Goal: Check status: Check status

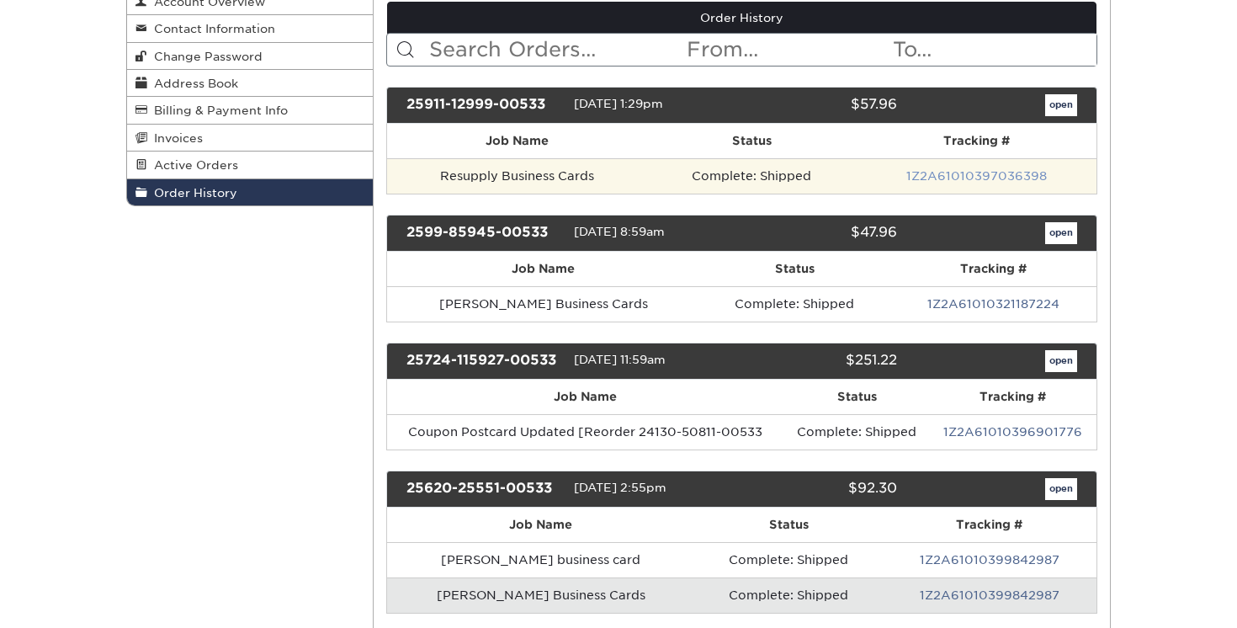
scroll to position [207, 0]
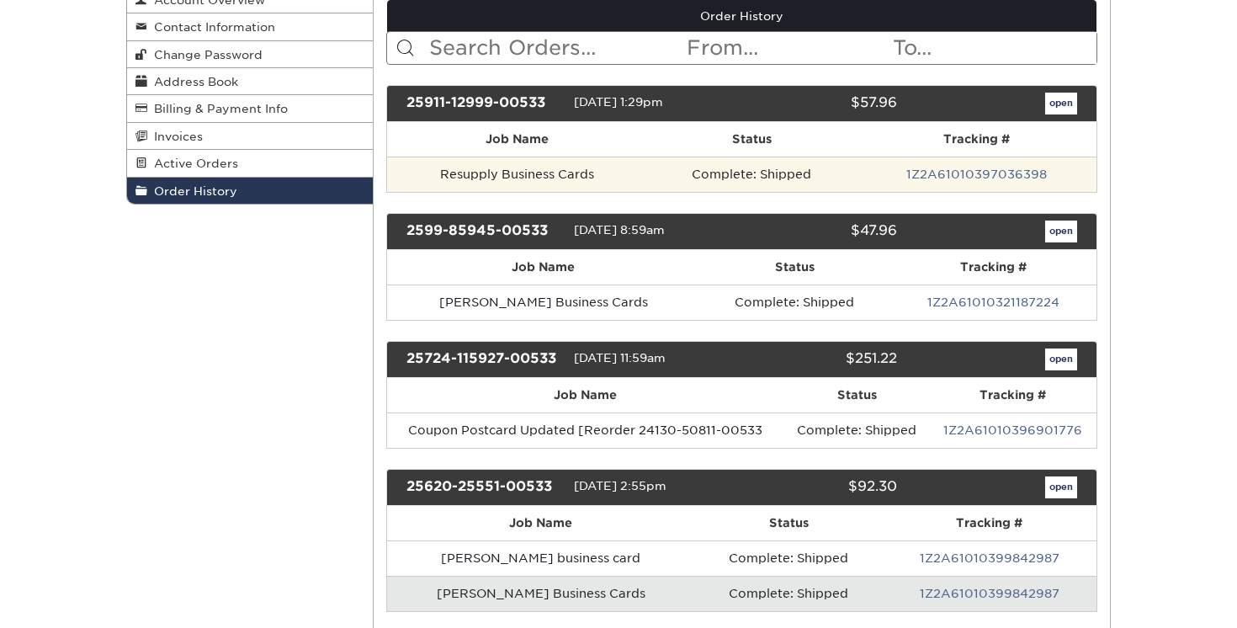
click at [533, 178] on td "Resupply Business Cards" at bounding box center [517, 174] width 261 height 35
click at [540, 175] on td "Resupply Business Cards" at bounding box center [517, 174] width 261 height 35
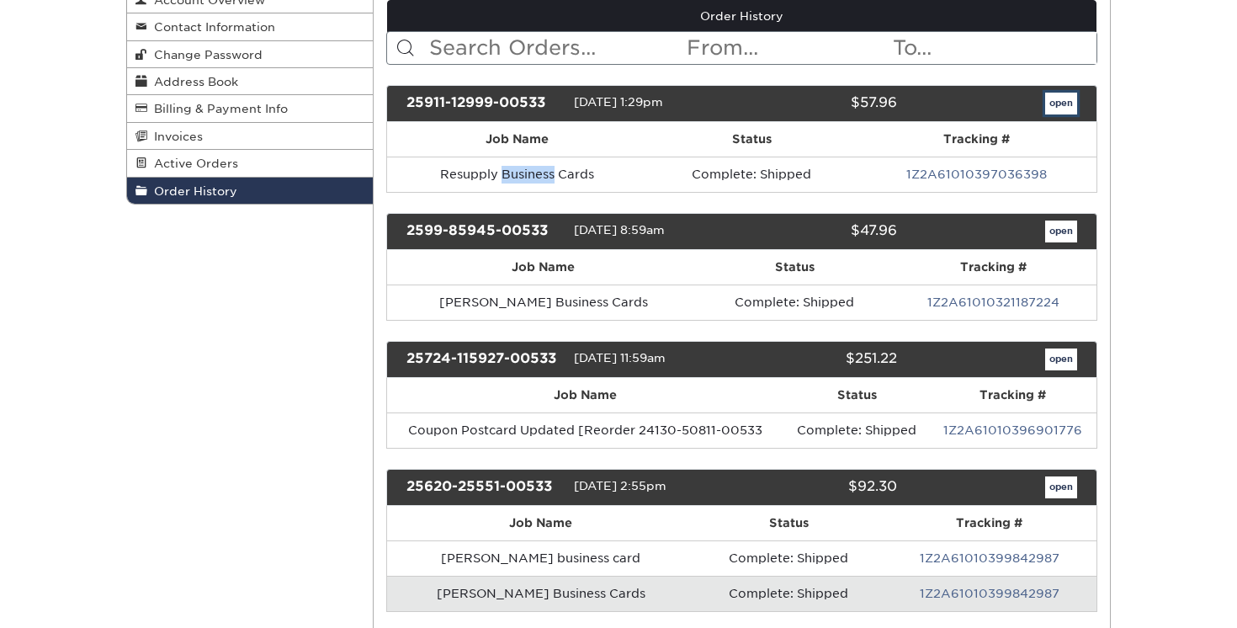
click at [1055, 110] on link "open" at bounding box center [1061, 104] width 32 height 22
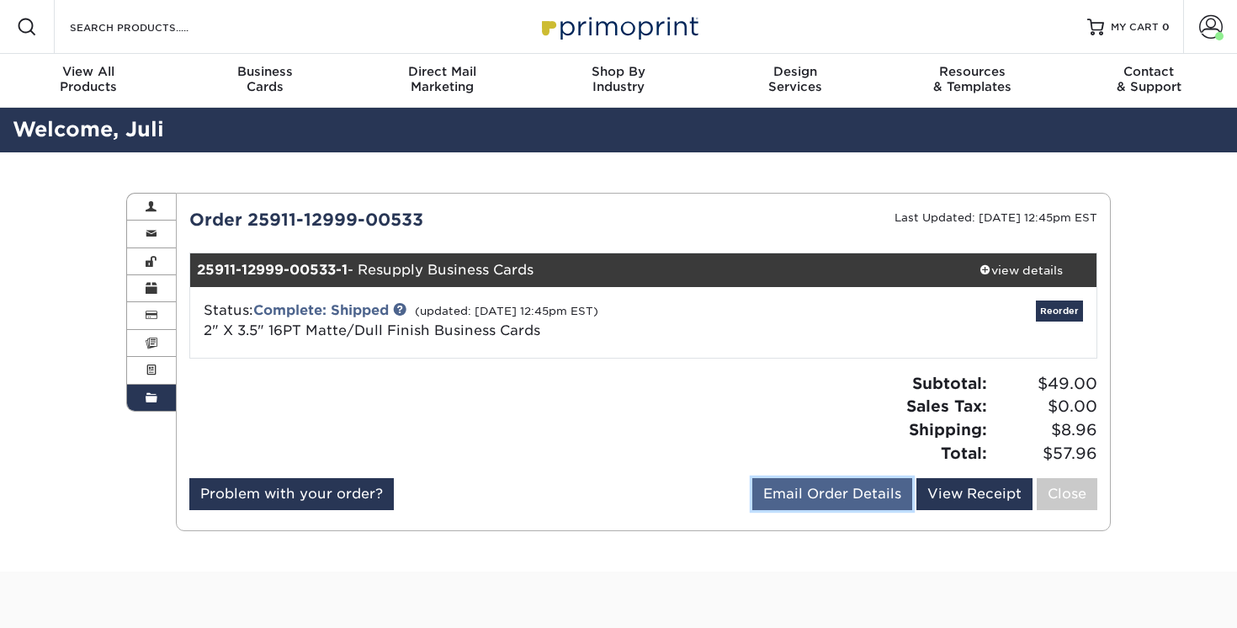
click at [841, 486] on link "Email Order Details" at bounding box center [832, 494] width 160 height 32
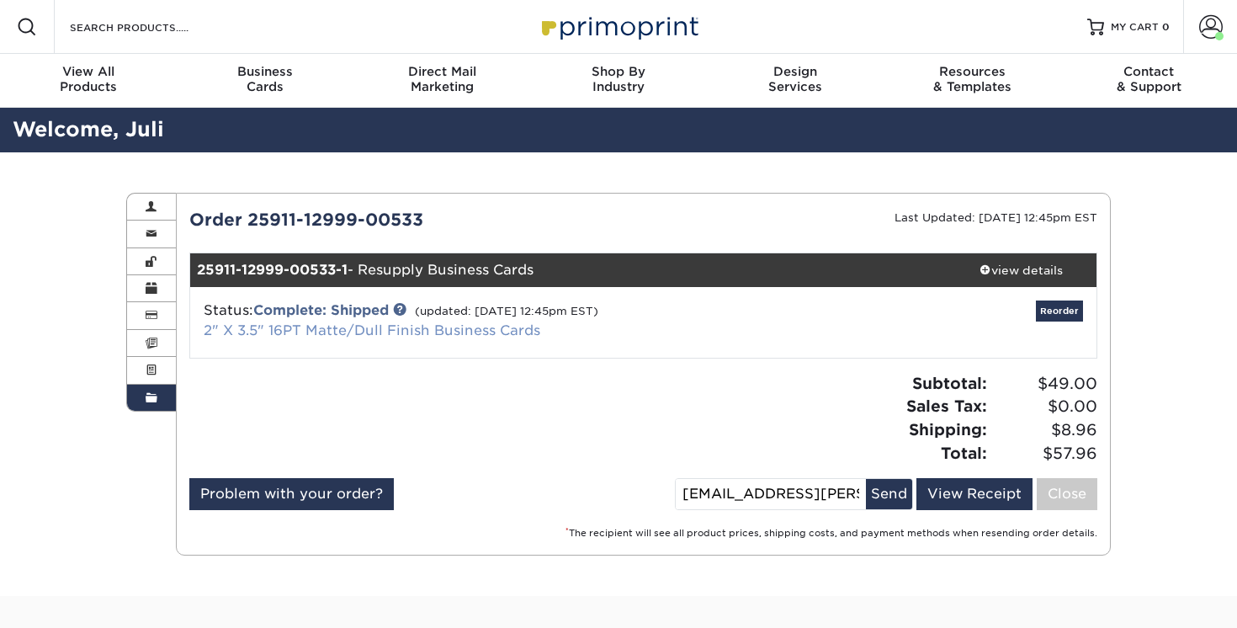
click at [368, 327] on link "2" X 3.5" 16PT Matte/Dull Finish Business Cards" at bounding box center [372, 330] width 337 height 16
click at [307, 273] on strong "25911-12999-00533-1" at bounding box center [272, 270] width 151 height 16
click at [958, 485] on link "View Receipt" at bounding box center [974, 494] width 116 height 32
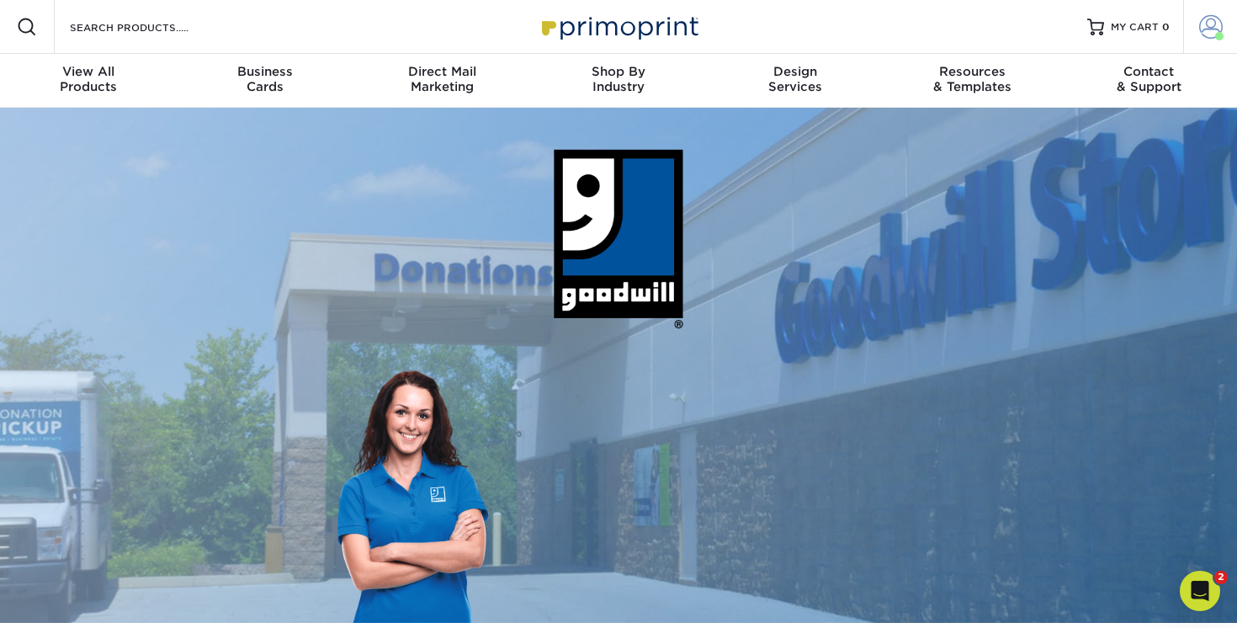
click at [1211, 35] on span at bounding box center [1211, 27] width 24 height 24
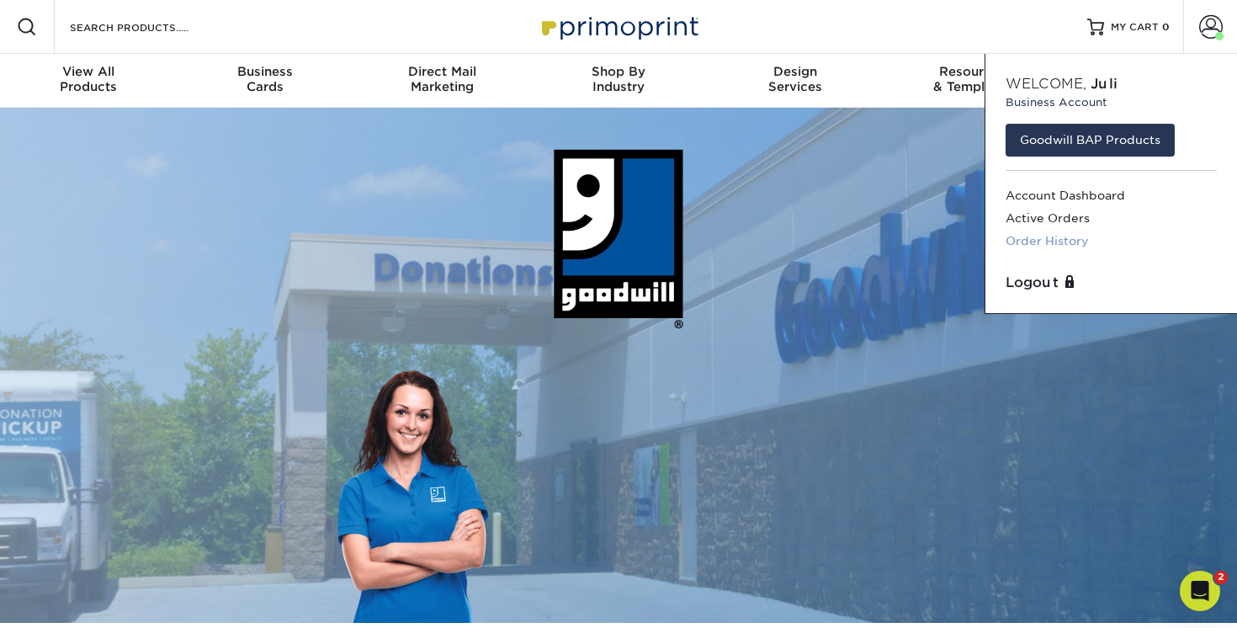
click at [1067, 233] on link "Order History" at bounding box center [1111, 241] width 211 height 23
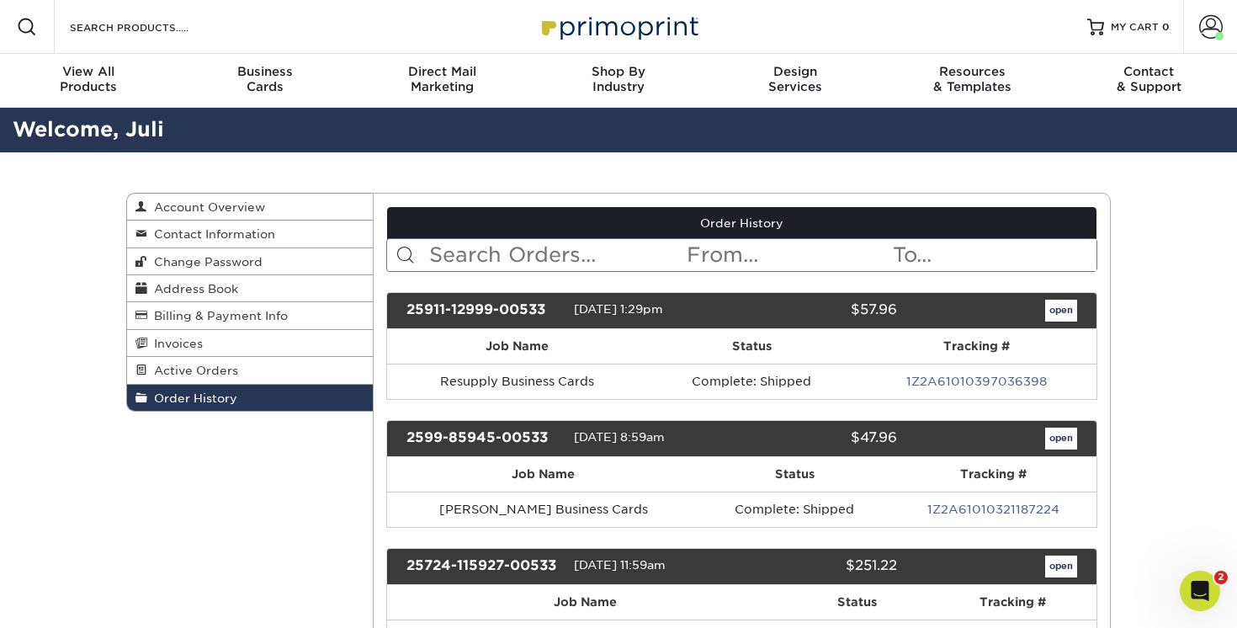
drag, startPoint x: 549, startPoint y: 308, endPoint x: 416, endPoint y: 299, distance: 133.3
click at [416, 299] on div "25911-12999-00533 09/11/2025 1:29pm $57.96 open" at bounding box center [742, 310] width 712 height 37
copy div "25911-12999-00533"
click at [276, 369] on link "Active Orders" at bounding box center [250, 370] width 246 height 27
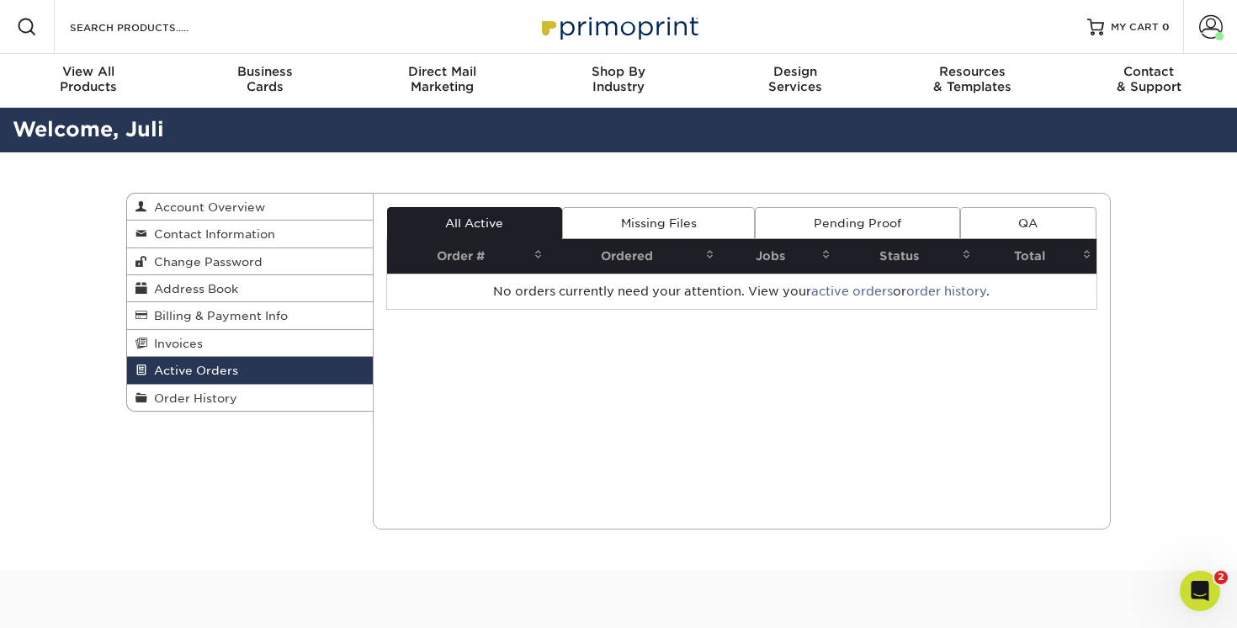
click at [796, 219] on link "Pending Proof" at bounding box center [857, 223] width 204 height 32
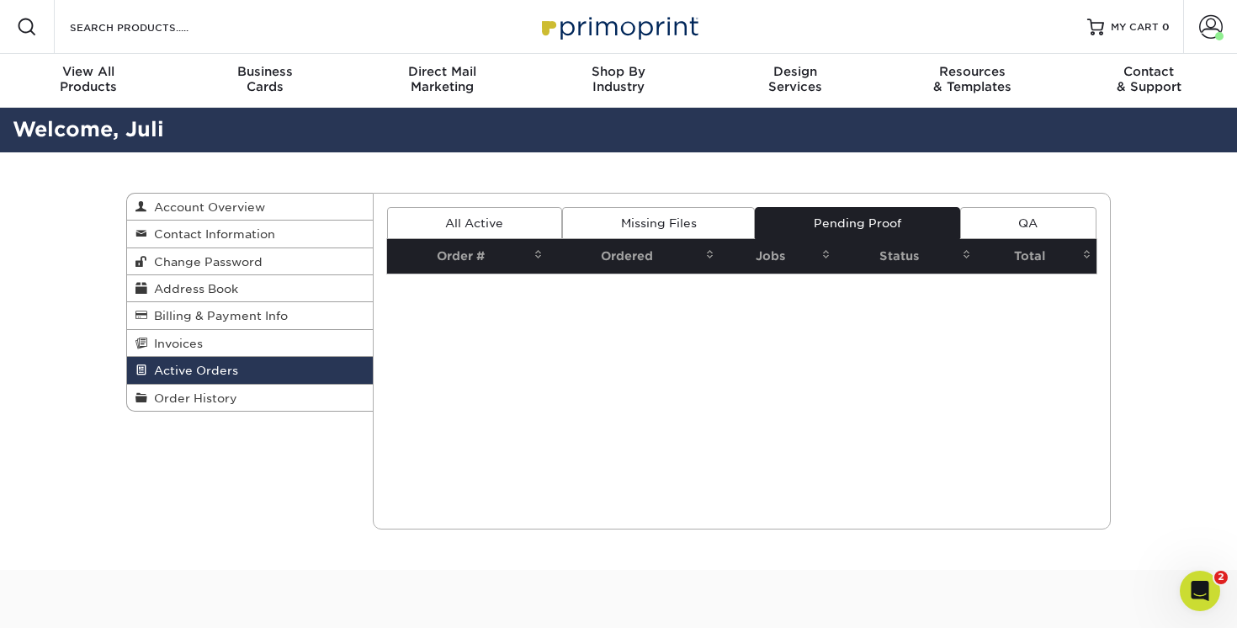
click at [695, 215] on link "Missing Files" at bounding box center [658, 223] width 193 height 32
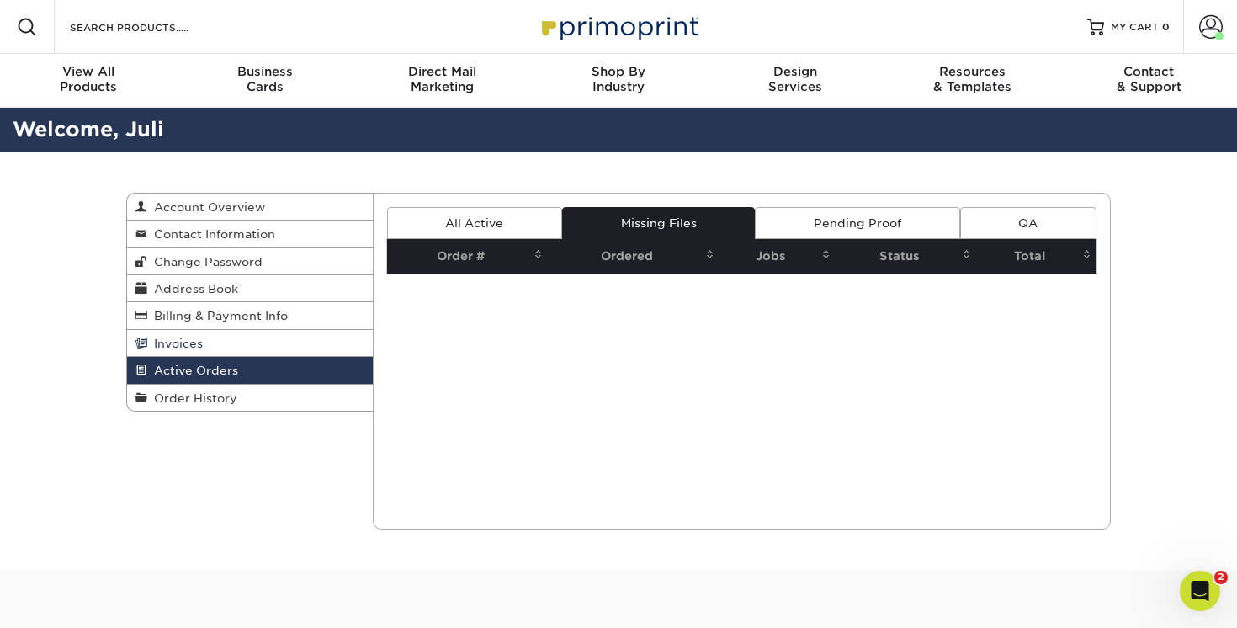
click at [252, 341] on link "Invoices" at bounding box center [250, 343] width 246 height 27
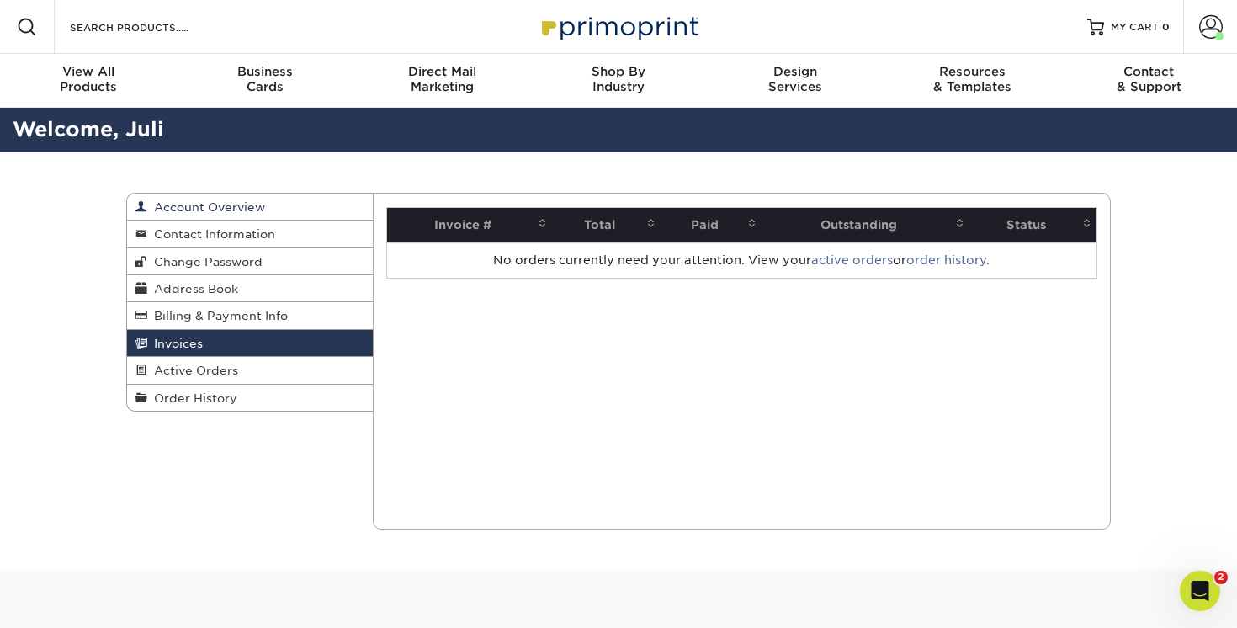
click at [214, 215] on link "Account Overview" at bounding box center [250, 207] width 246 height 27
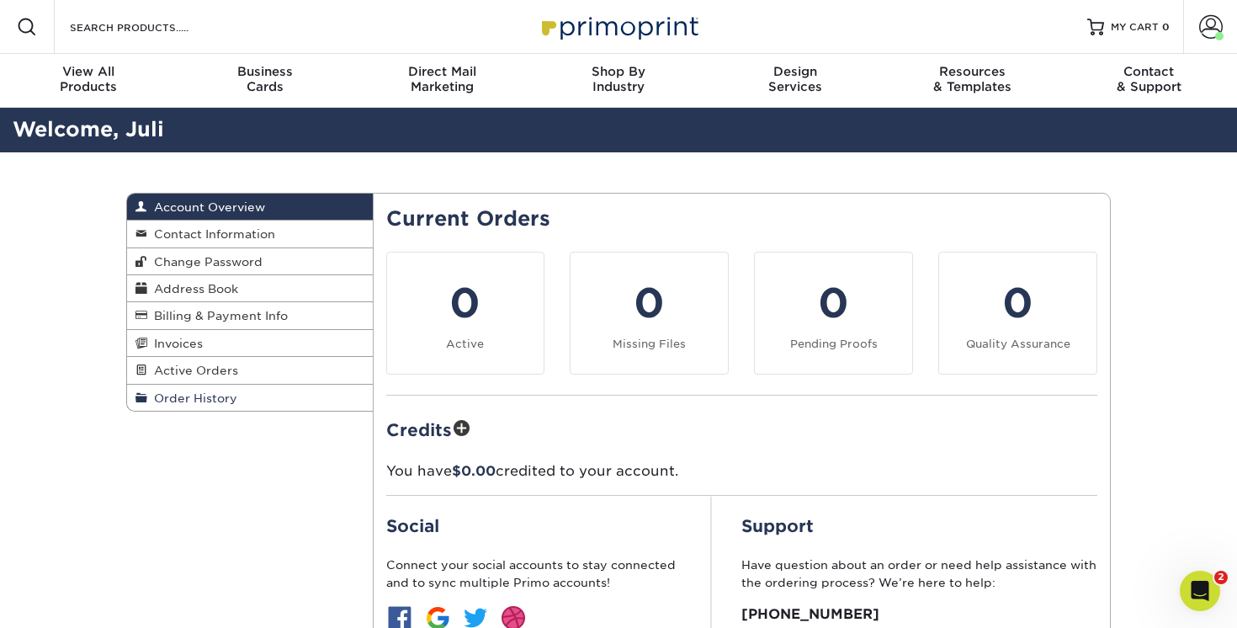
click at [215, 401] on span "Order History" at bounding box center [192, 397] width 90 height 13
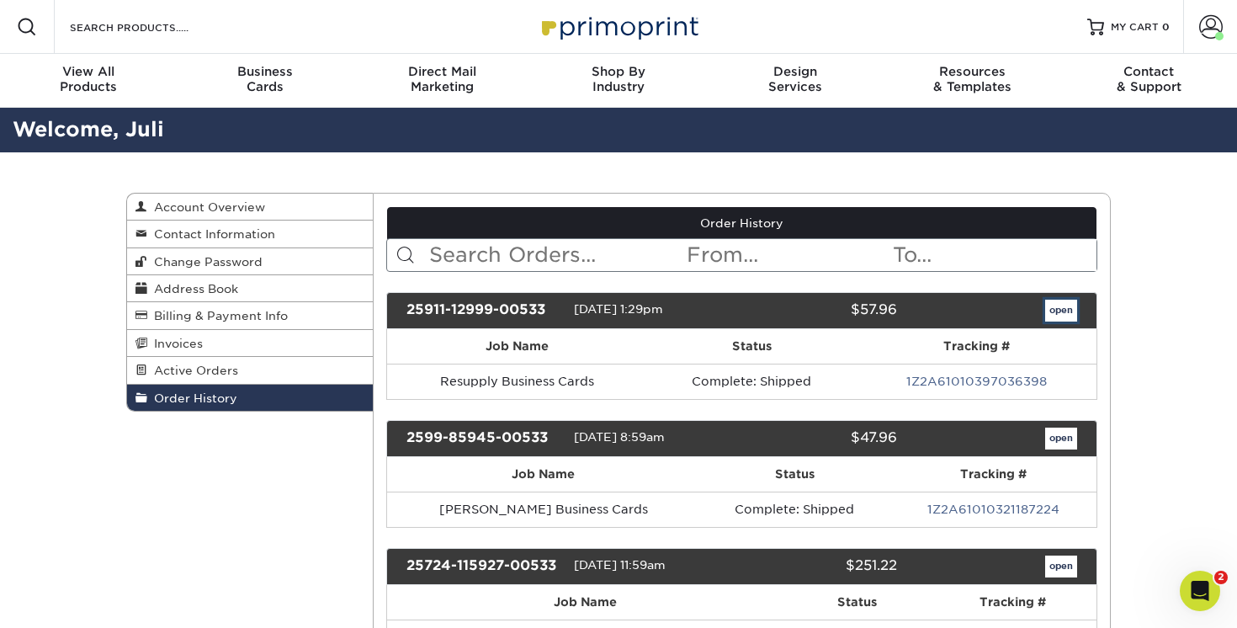
click at [1060, 313] on link "open" at bounding box center [1061, 311] width 32 height 22
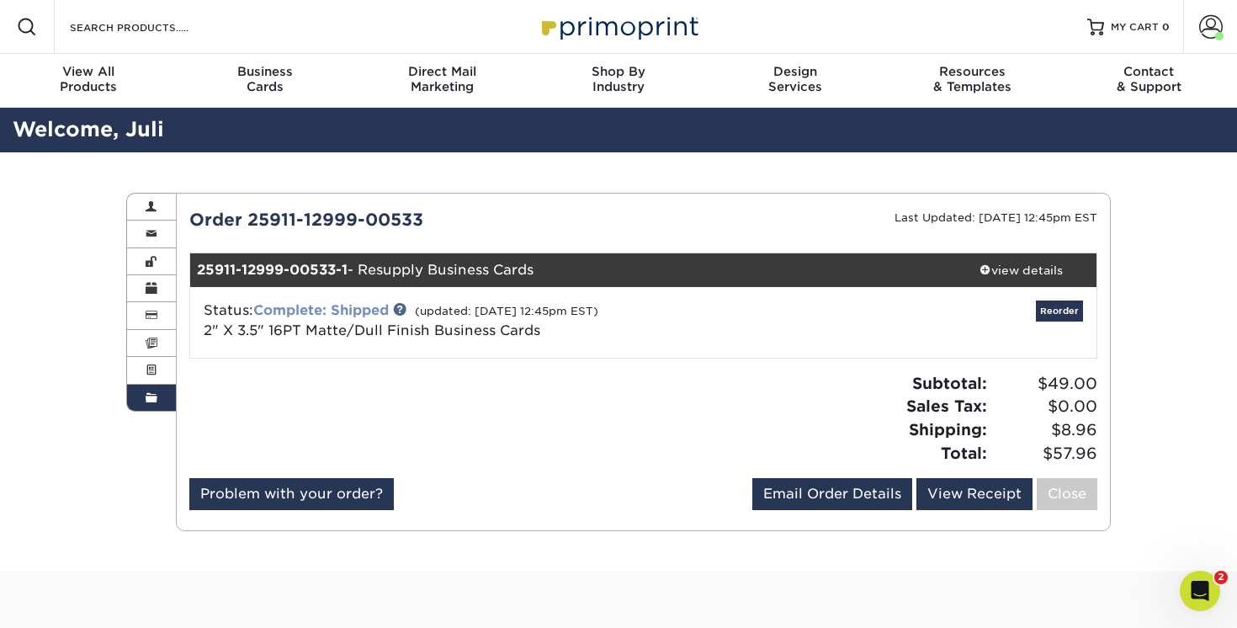
click at [355, 313] on link "Complete: Shipped" at bounding box center [320, 310] width 135 height 16
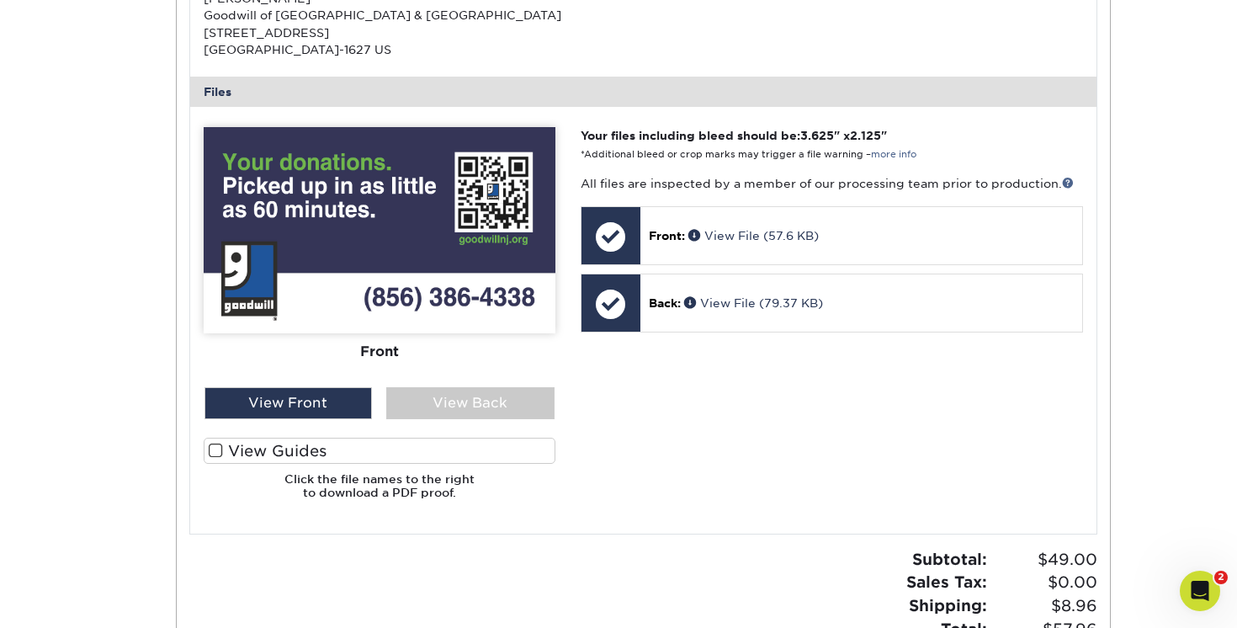
scroll to position [618, 0]
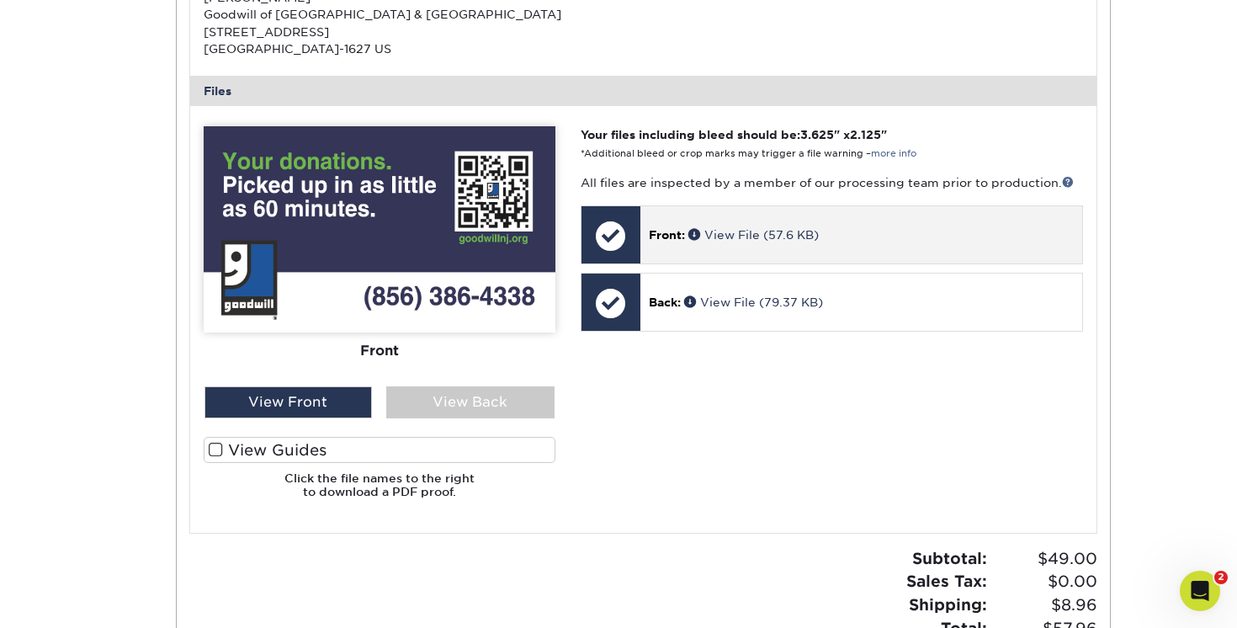
click at [662, 230] on span "Front:" at bounding box center [667, 234] width 36 height 13
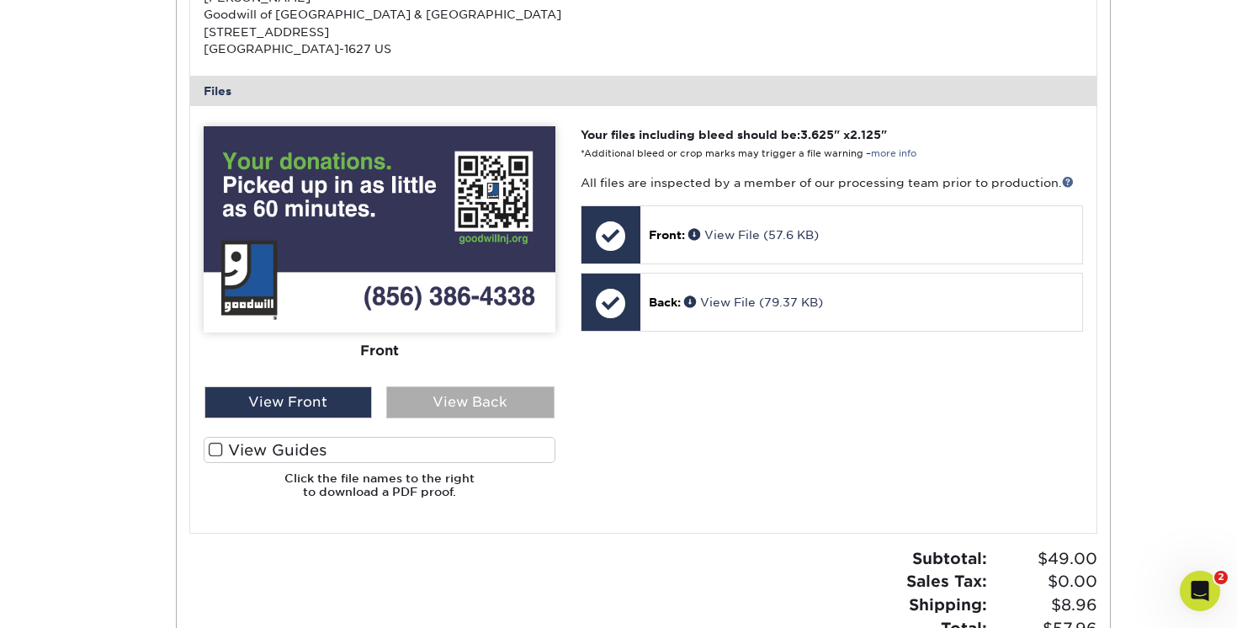
click at [471, 403] on div "View Back" at bounding box center [470, 402] width 168 height 32
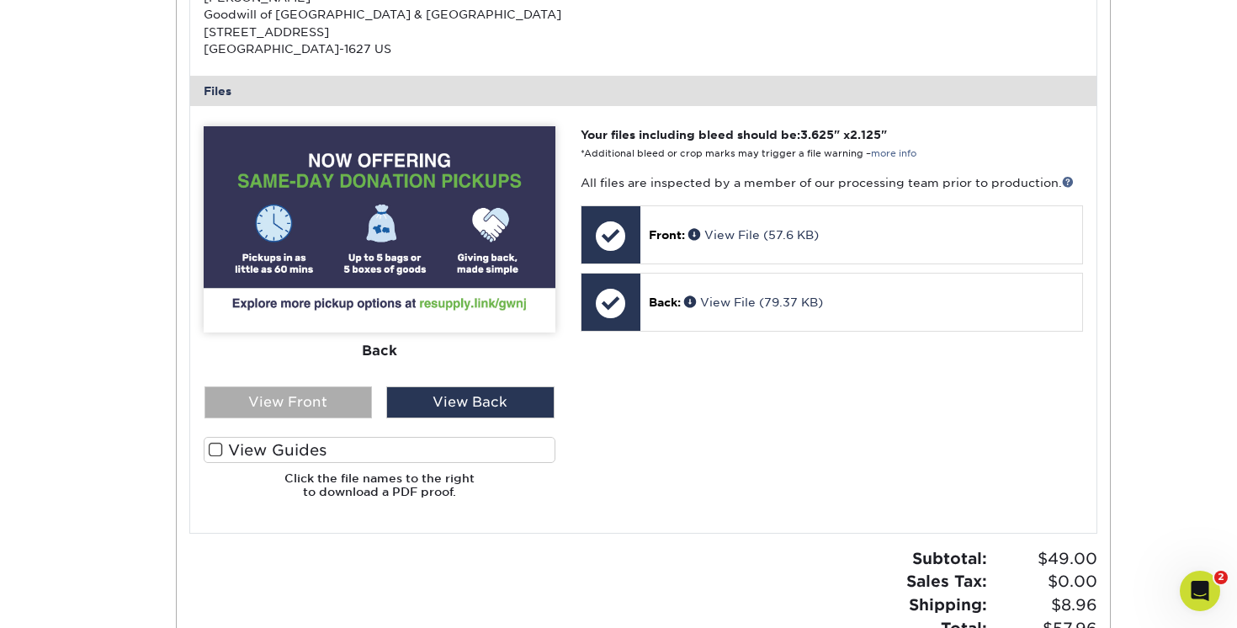
click at [336, 402] on div "View Front" at bounding box center [288, 402] width 168 height 32
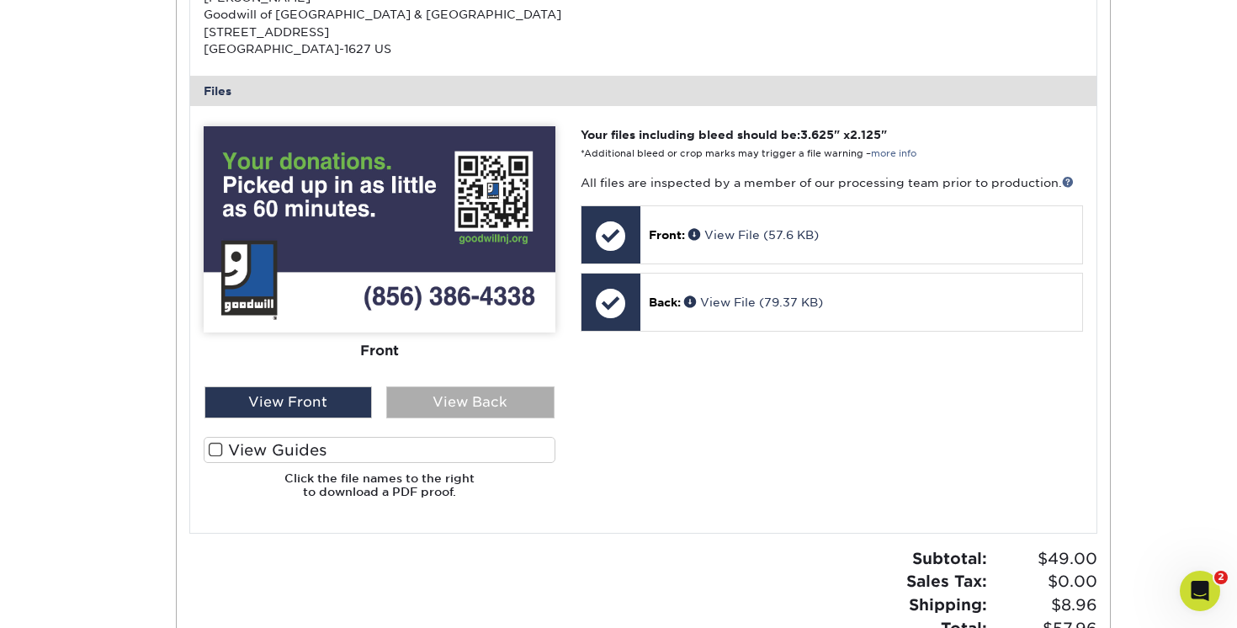
click at [419, 401] on div "View Back" at bounding box center [470, 402] width 168 height 32
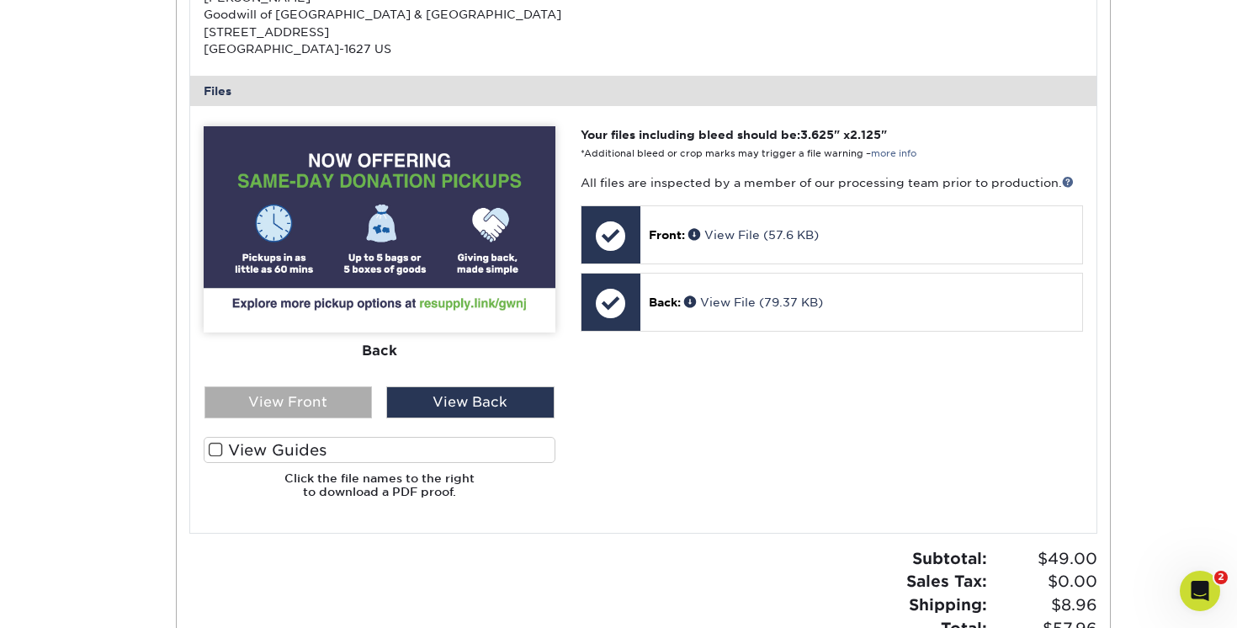
click at [337, 406] on div "View Front" at bounding box center [288, 402] width 168 height 32
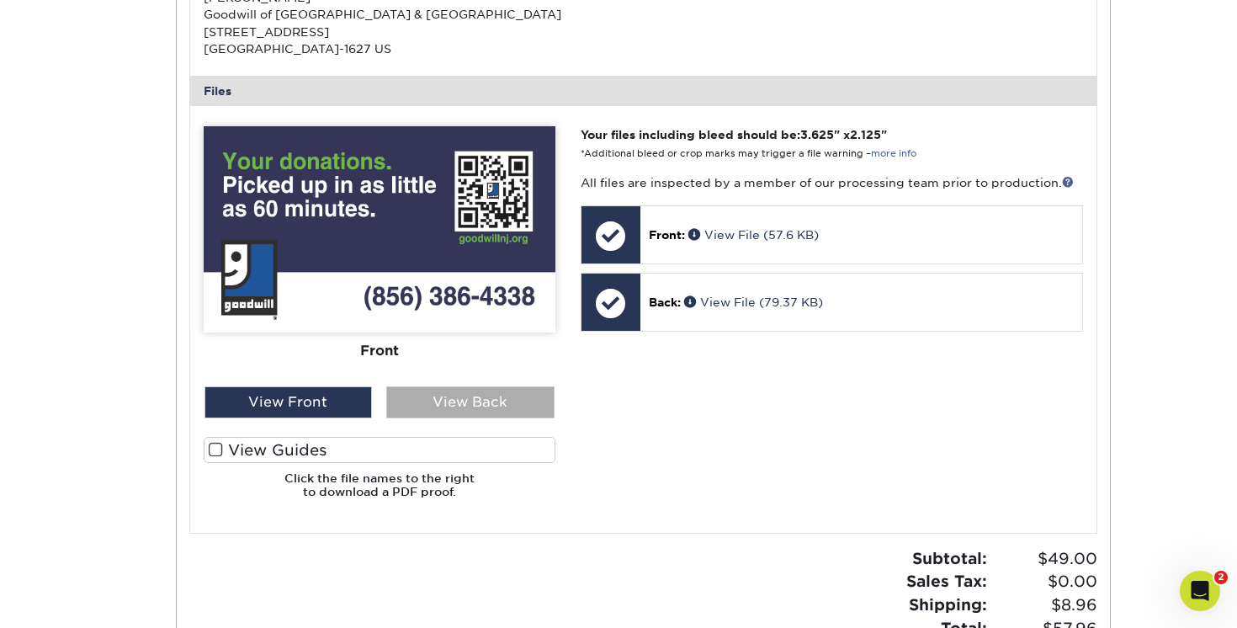
click at [421, 403] on div "View Back" at bounding box center [470, 402] width 168 height 32
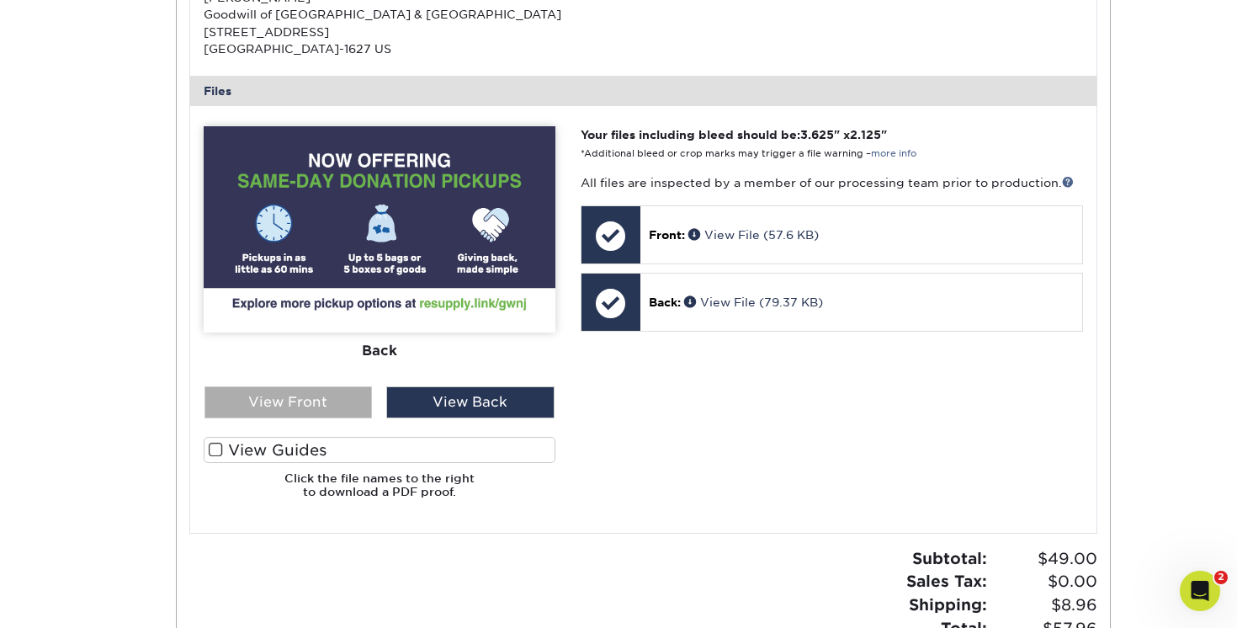
click at [337, 404] on div "View Front" at bounding box center [288, 402] width 168 height 32
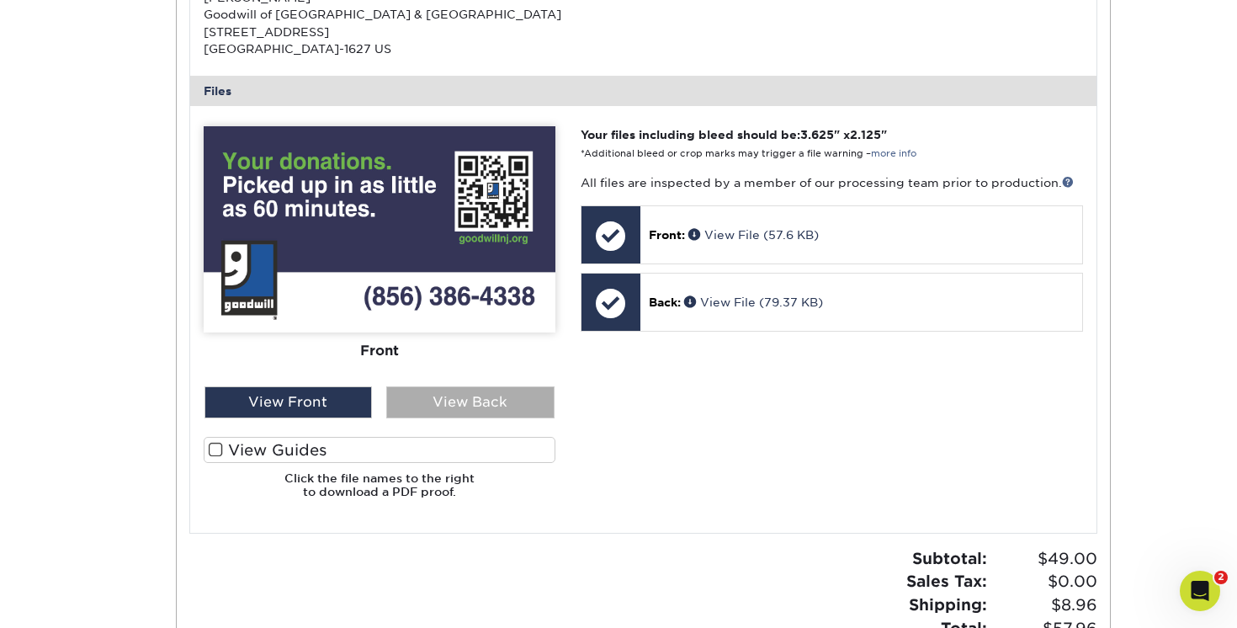
click at [418, 398] on div "View Back" at bounding box center [470, 402] width 168 height 32
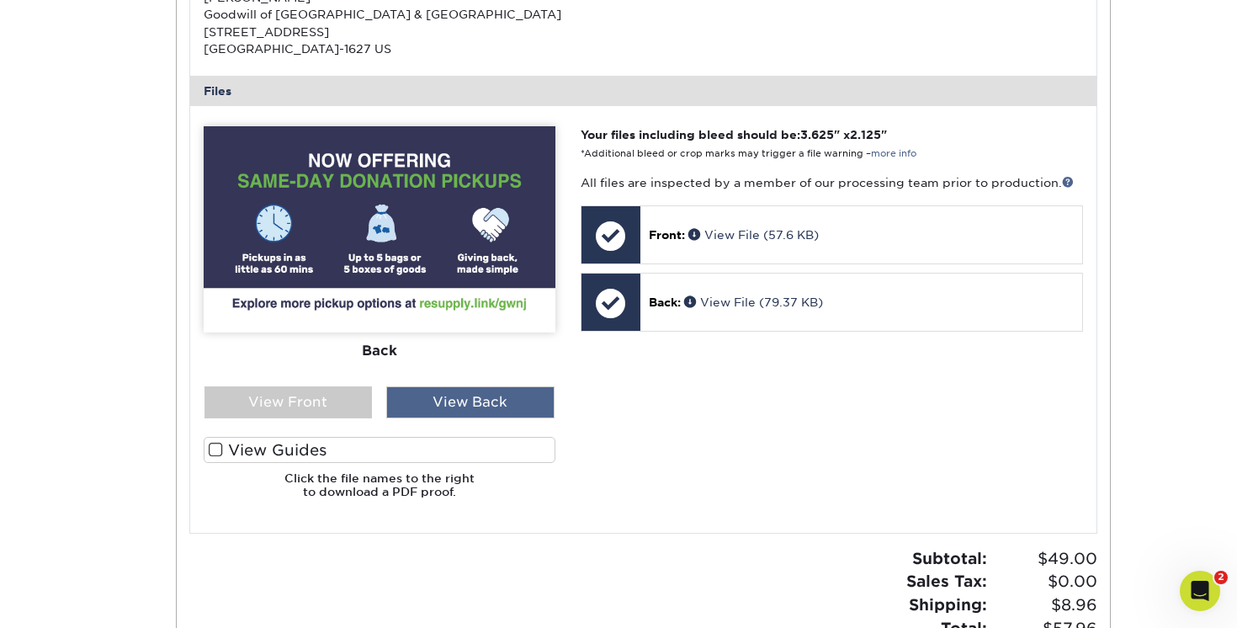
click at [476, 406] on div "View Back" at bounding box center [470, 402] width 168 height 32
click at [491, 404] on div "View Back" at bounding box center [470, 402] width 168 height 32
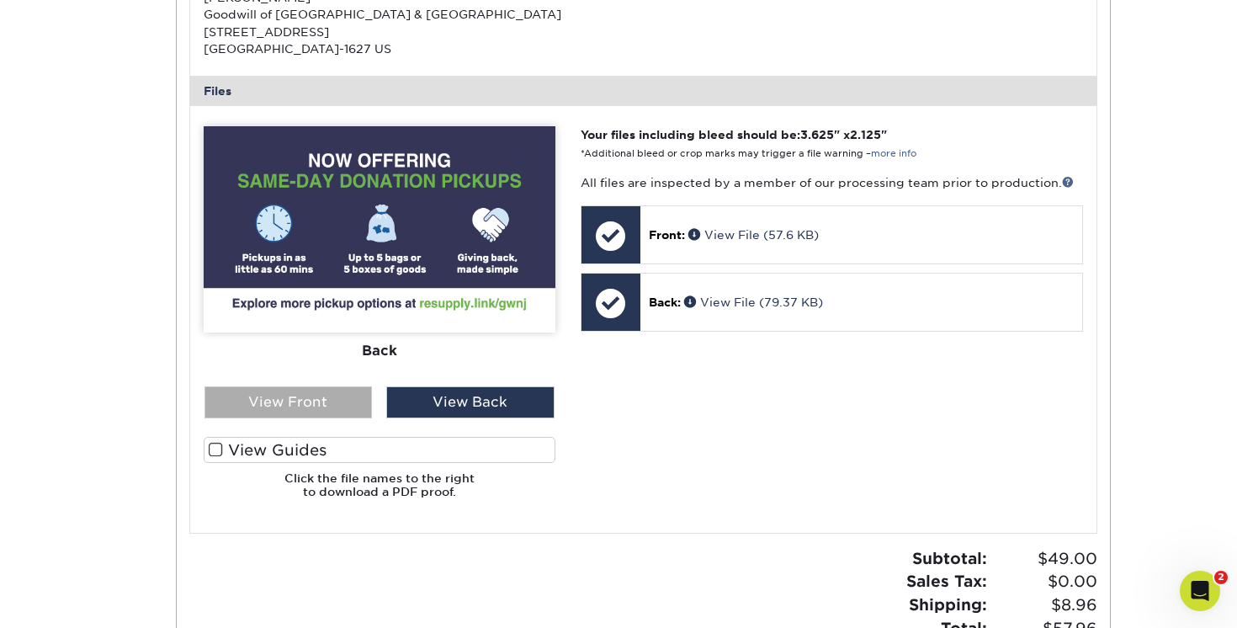
click at [345, 408] on div "View Front" at bounding box center [288, 402] width 168 height 32
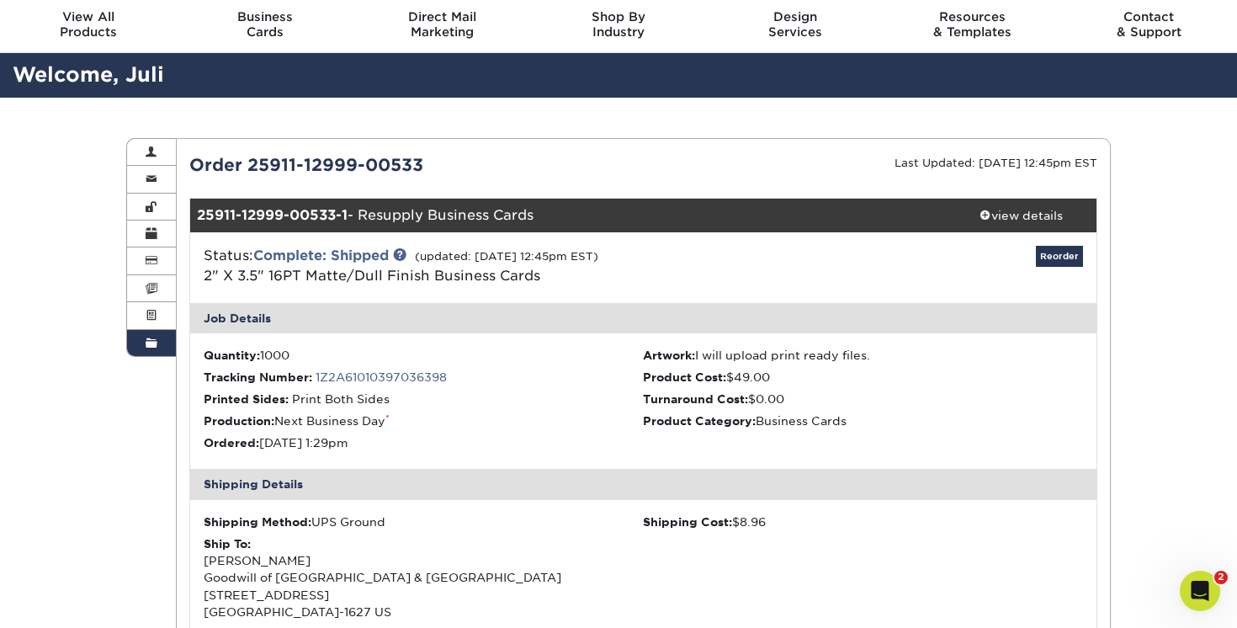
scroll to position [0, 0]
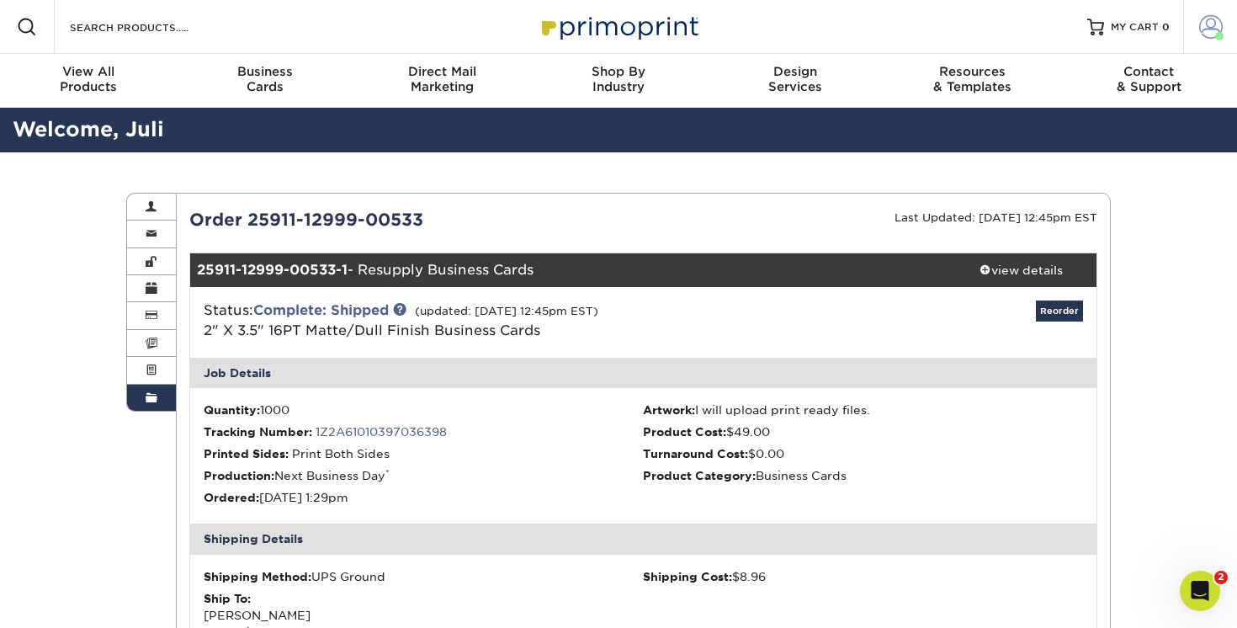
click at [1203, 34] on span at bounding box center [1211, 27] width 24 height 24
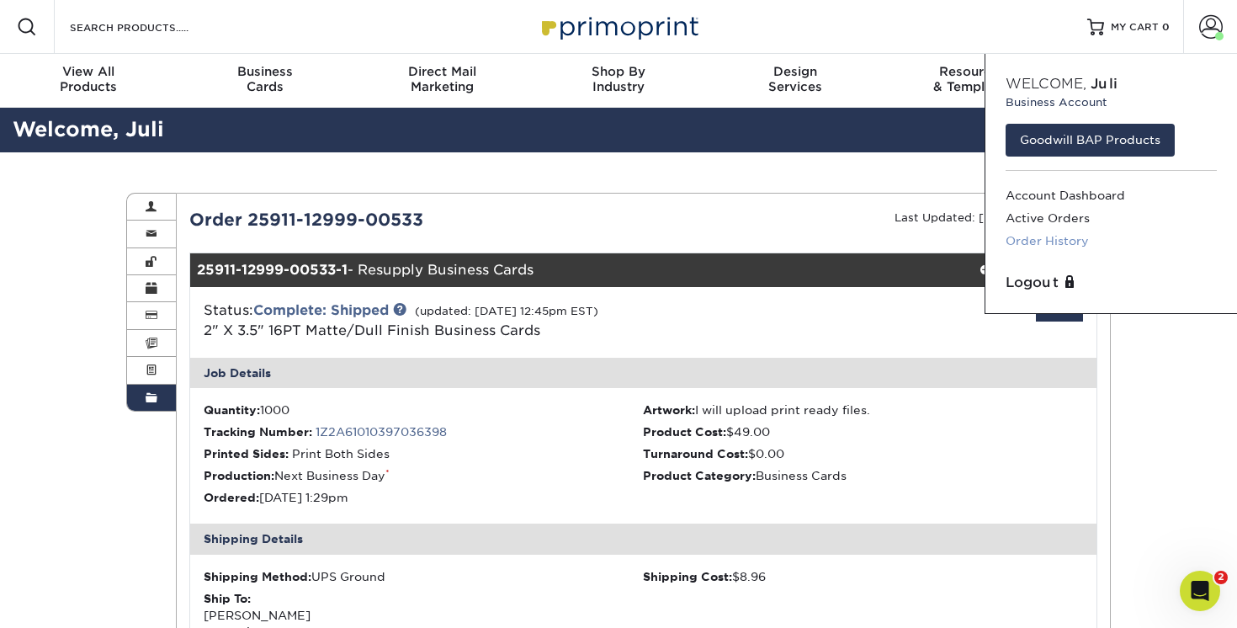
click at [1075, 240] on link "Order History" at bounding box center [1111, 241] width 211 height 23
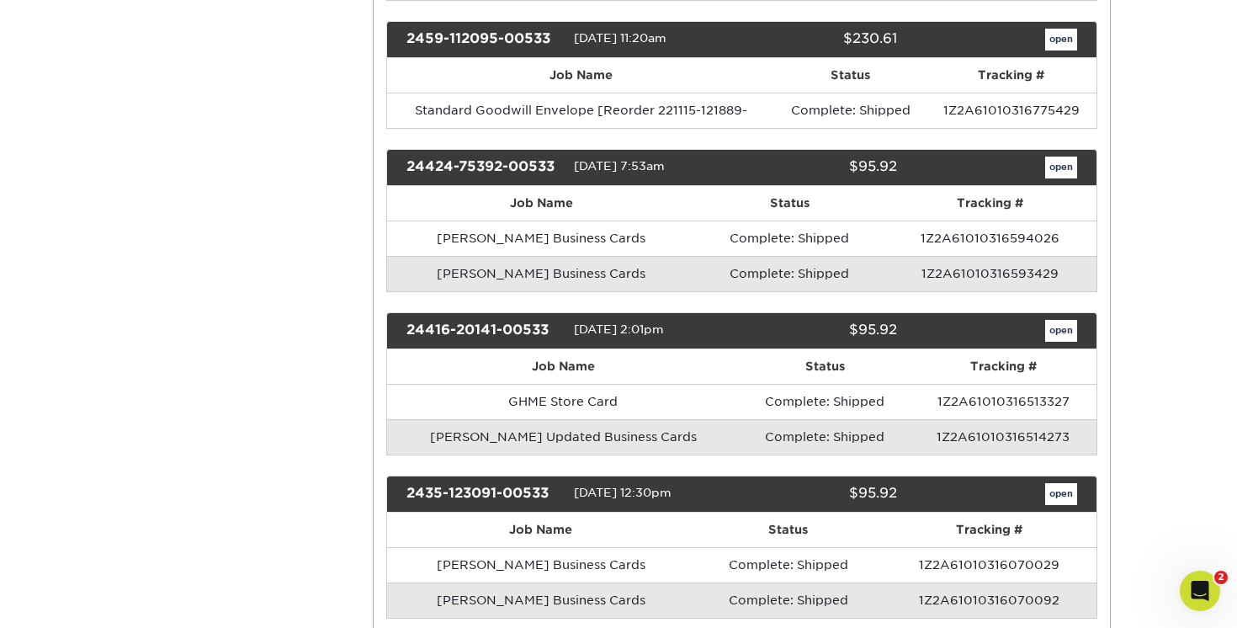
scroll to position [3212, 0]
